Goal: Information Seeking & Learning: Learn about a topic

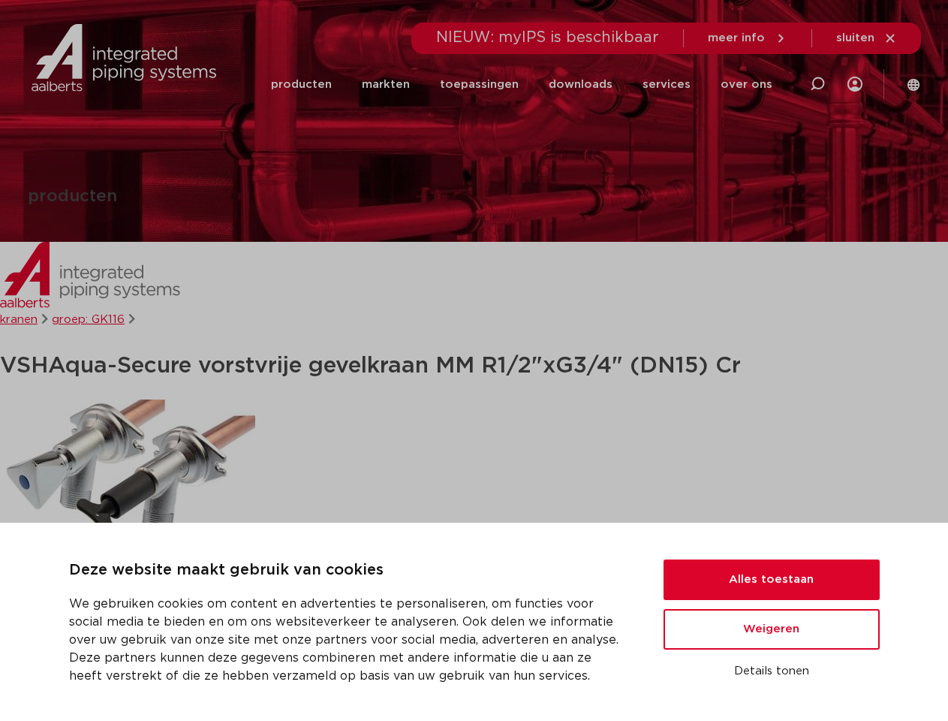
click at [474, 360] on h1 "VSH Aqua-Secure vorstvrije gevelkraan MM R1/2"xG3/4" (DN15) Cr" at bounding box center [474, 366] width 948 height 38
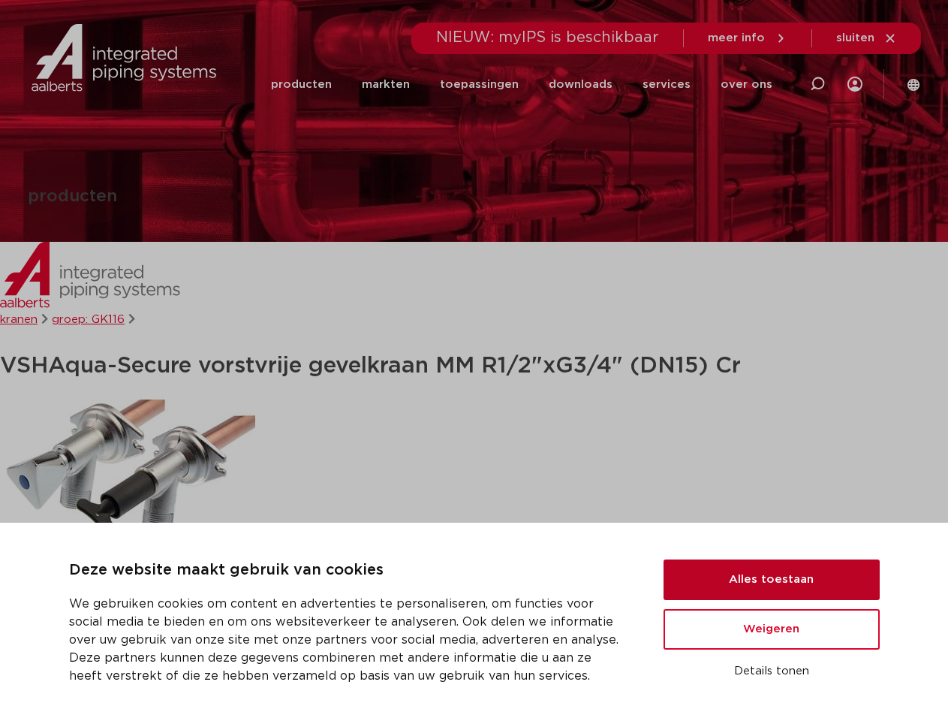
click at [772, 579] on button "Alles toestaan" at bounding box center [771, 579] width 216 height 41
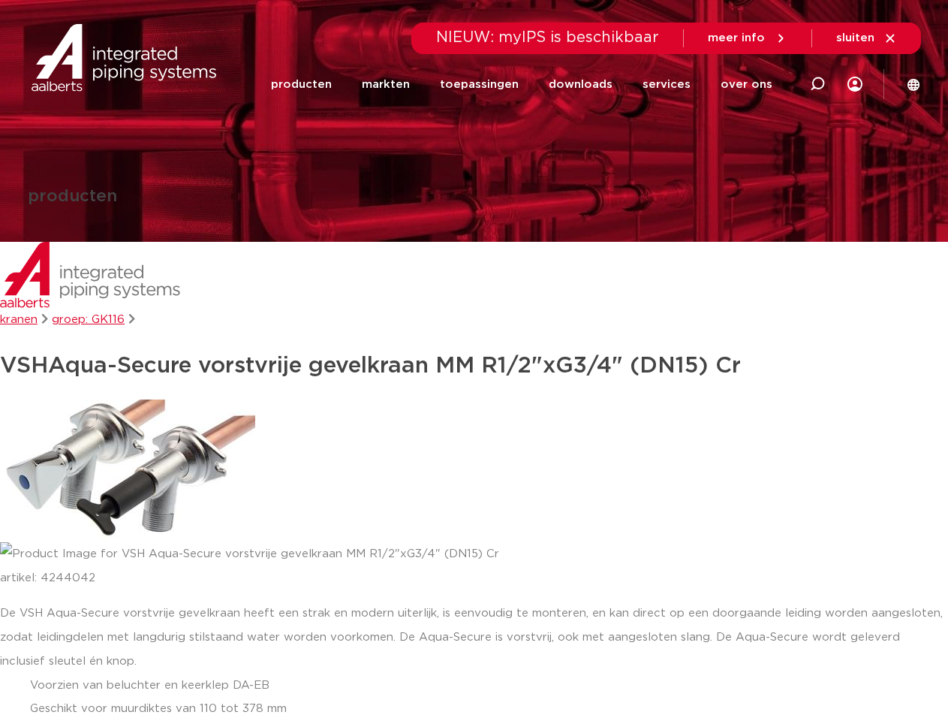
click at [772, 629] on div "De VSH Aqua-Secure vorstvrije gevelkraan heeft een strak en modern uiterlijk, i…" at bounding box center [474, 673] width 948 height 144
click at [772, 671] on div "De VSH Aqua-Secure vorstvrije gevelkraan heeft een strak en modern uiterlijk, i…" at bounding box center [474, 673] width 948 height 144
click at [529, 84] on li "toepassingen" at bounding box center [479, 85] width 109 height 58
click at [817, 84] on icon at bounding box center [817, 84] width 18 height 18
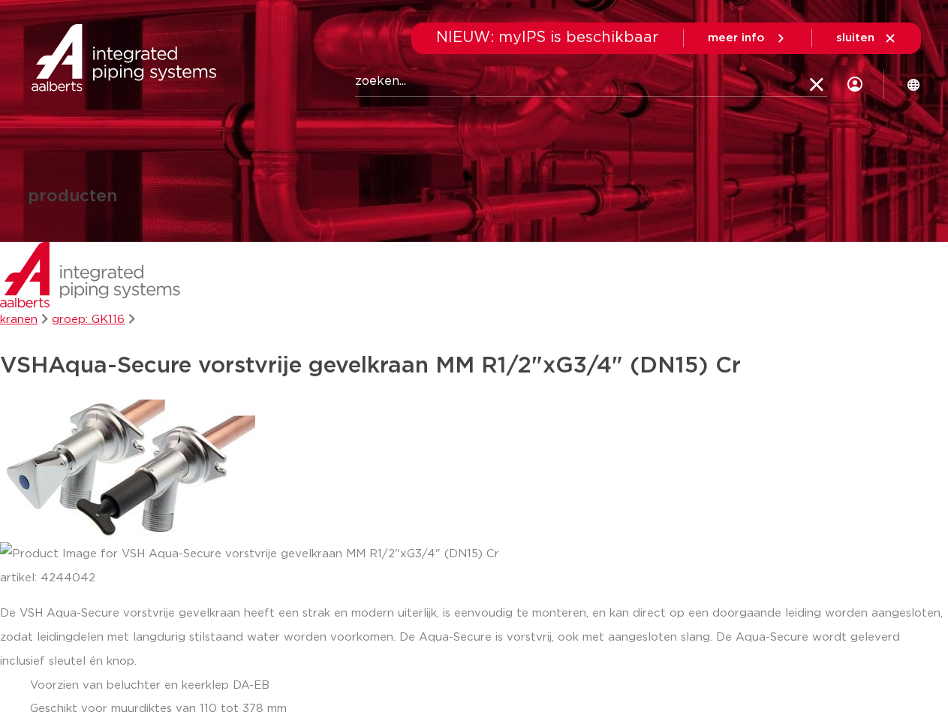
click at [867, 38] on span "sluiten" at bounding box center [855, 37] width 38 height 11
click at [128, 470] on img at bounding box center [127, 470] width 255 height 143
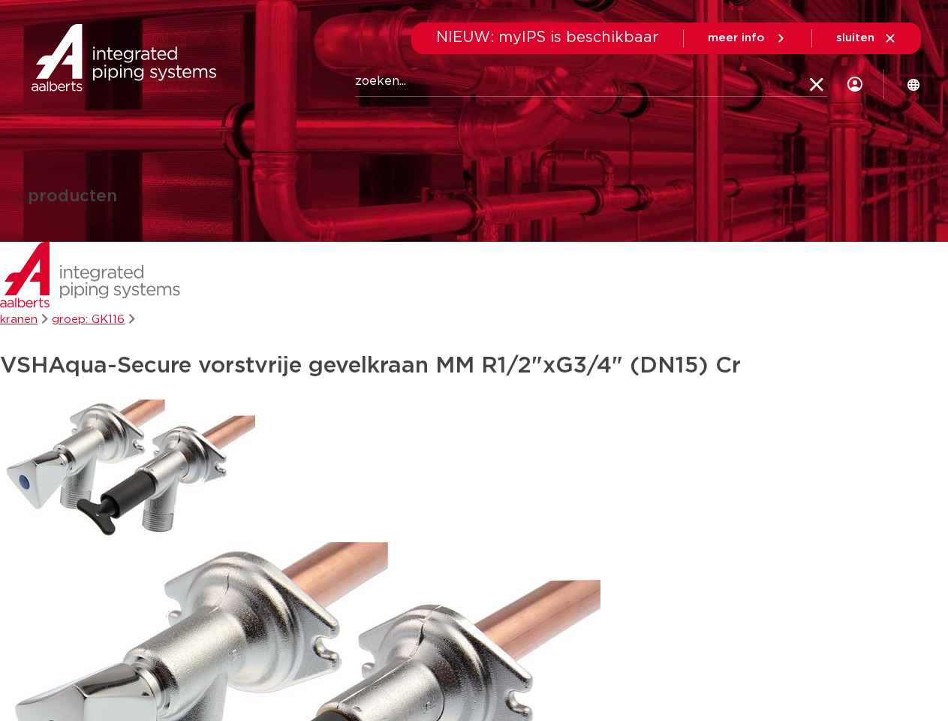
click at [128, 471] on img at bounding box center [127, 470] width 255 height 143
